Goal: Task Accomplishment & Management: Use online tool/utility

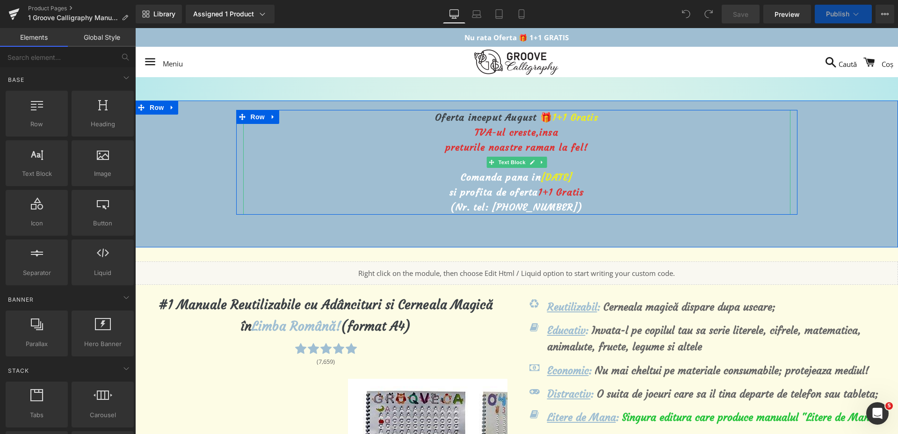
click at [541, 177] on span "[DATE]" at bounding box center [556, 177] width 31 height 12
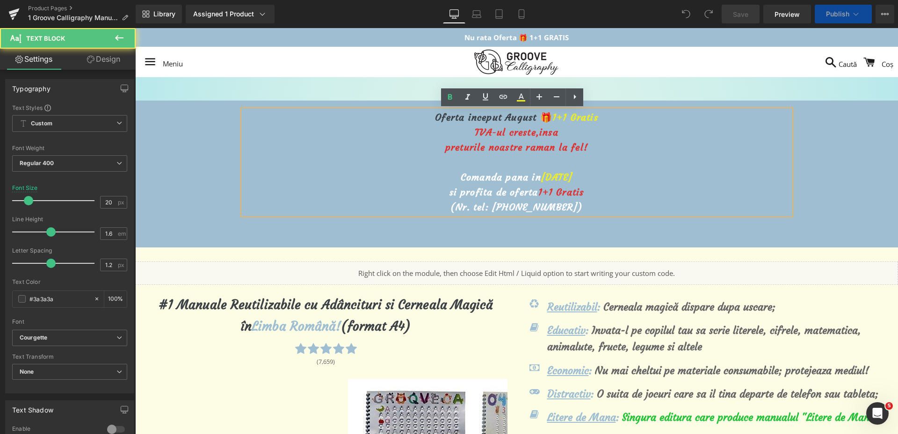
drag, startPoint x: 536, startPoint y: 177, endPoint x: 541, endPoint y: 174, distance: 5.1
click at [541, 174] on span "[DATE]" at bounding box center [556, 177] width 31 height 12
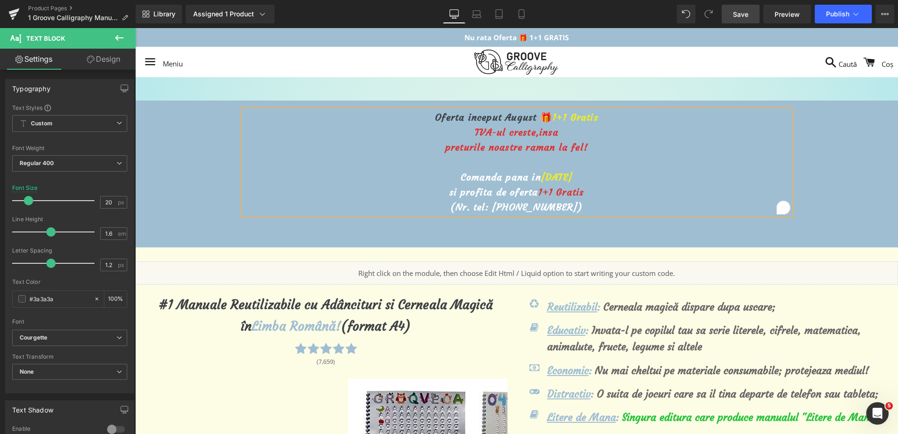
click at [745, 16] on span "Save" at bounding box center [740, 14] width 15 height 10
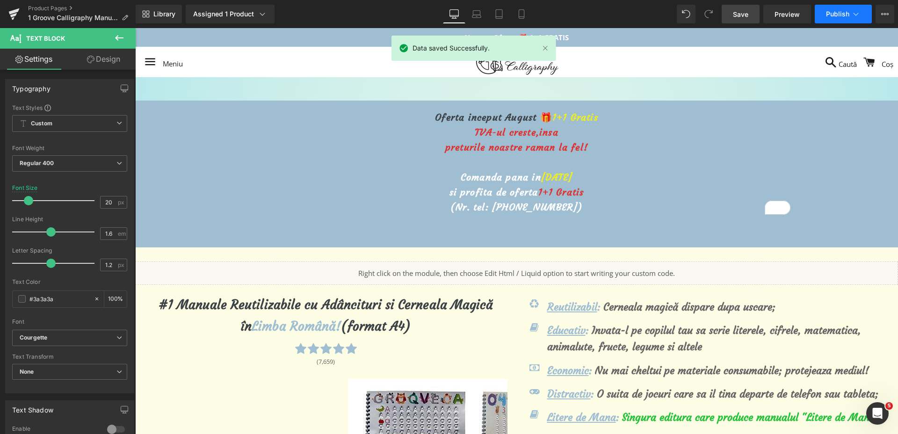
click at [850, 17] on button "Publish" at bounding box center [843, 14] width 57 height 19
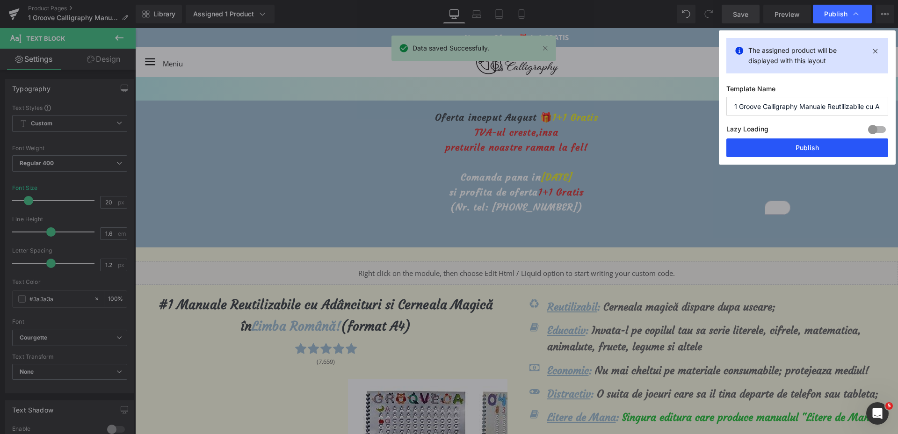
drag, startPoint x: 760, startPoint y: 157, endPoint x: 624, endPoint y: 129, distance: 138.5
click at [760, 157] on button "Publish" at bounding box center [807, 147] width 162 height 19
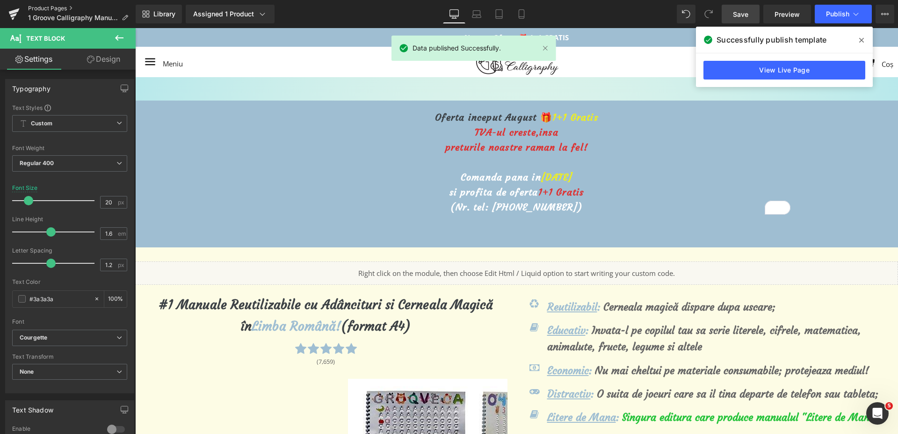
click at [44, 10] on link "Product Pages" at bounding box center [82, 8] width 108 height 7
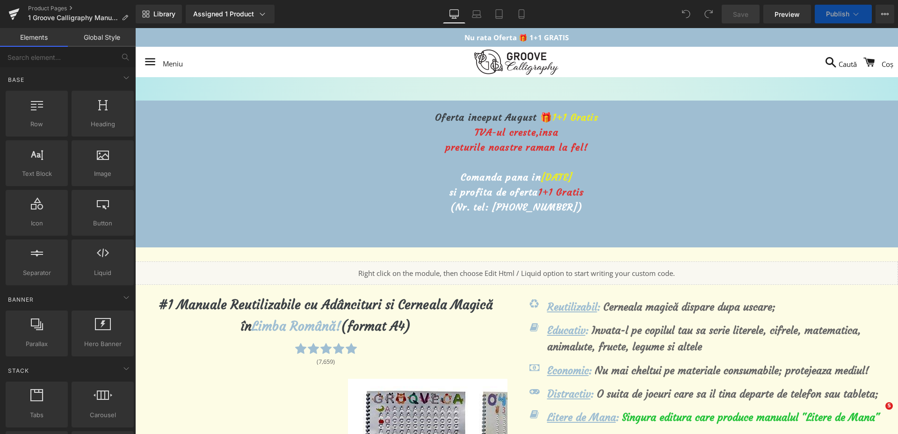
click at [541, 171] on span "[DATE]" at bounding box center [556, 177] width 31 height 12
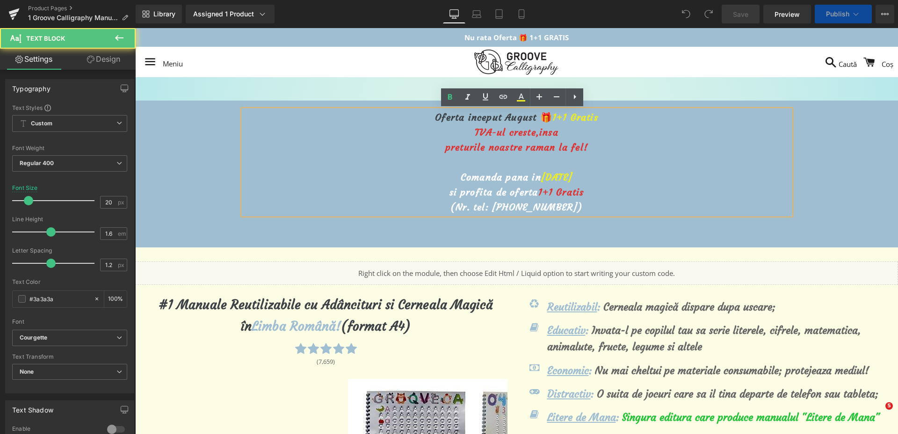
click at [541, 172] on span "[DATE]" at bounding box center [556, 177] width 31 height 12
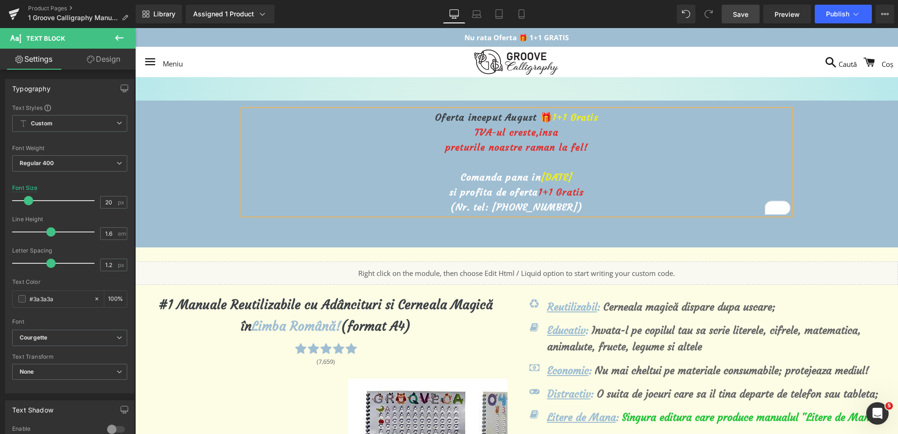
click at [727, 13] on link "Save" at bounding box center [741, 14] width 38 height 19
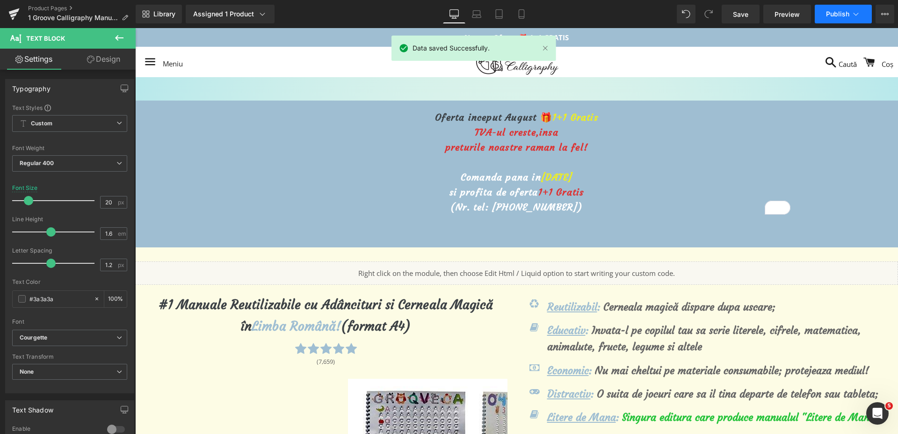
click at [836, 15] on span "Publish" at bounding box center [837, 13] width 23 height 7
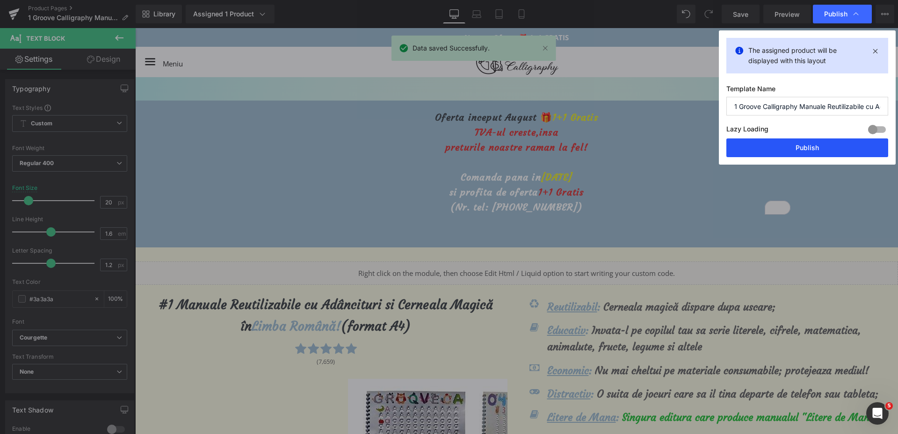
click at [802, 145] on button "Publish" at bounding box center [807, 147] width 162 height 19
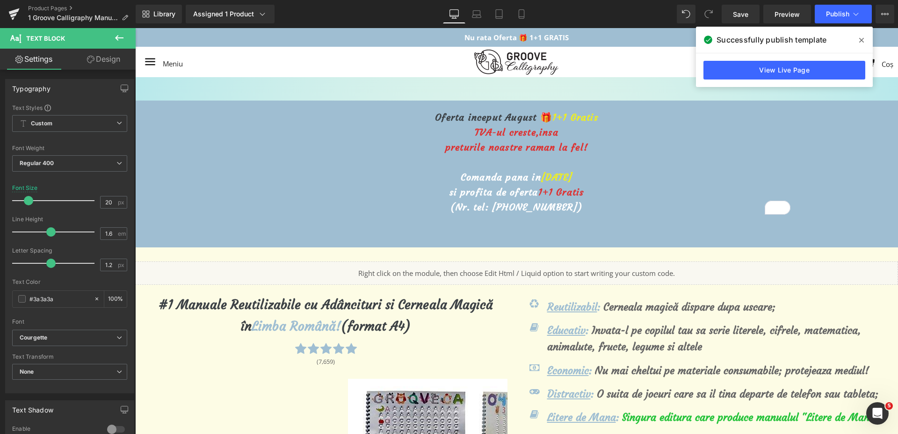
click at [49, 4] on div "Product Pages 1 Groove Calligraphy Manuale Reutilizabile cu Adancituri" at bounding box center [68, 14] width 136 height 28
click at [49, 8] on link "Product Pages" at bounding box center [82, 8] width 108 height 7
